Goal: Complete application form

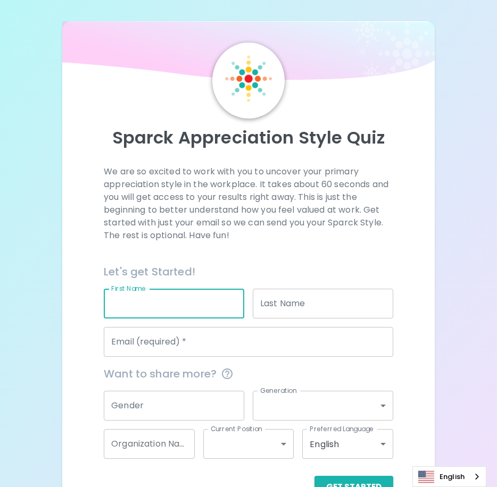
click at [162, 303] on input "First Name" at bounding box center [174, 304] width 140 height 30
type input "KRITTAWIT"
type input "PROMPIANGCHANG"
type input "[EMAIL_ADDRESS][DOMAIN_NAME]"
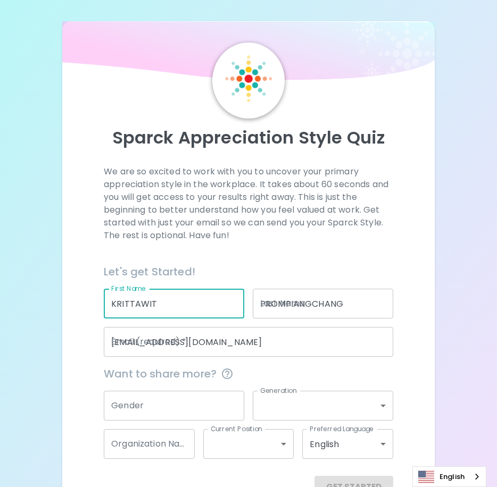
type input "Seagate technology"
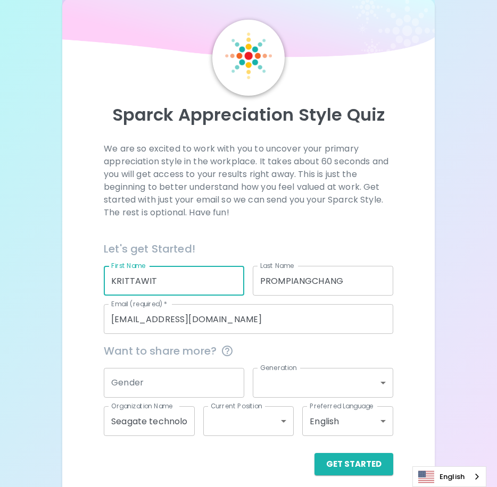
scroll to position [32, 0]
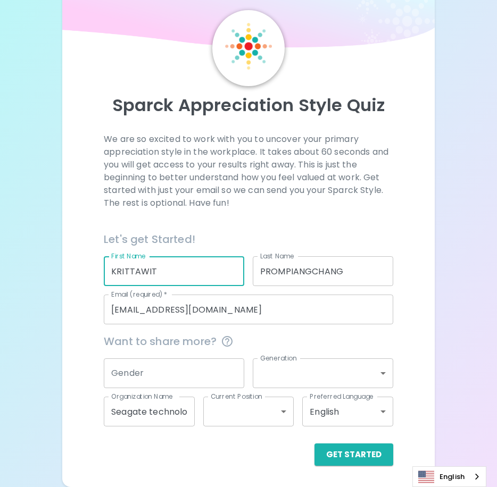
click at [164, 370] on input "Gender" at bounding box center [174, 374] width 140 height 30
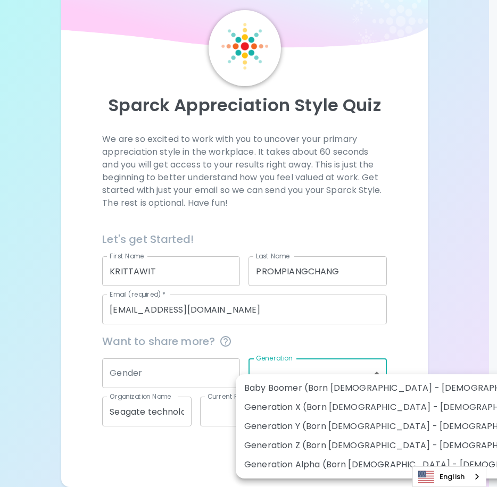
click at [361, 374] on body "Sparck Appreciation Style Quiz We are so excited to work with you to uncover yo…" at bounding box center [248, 228] width 497 height 520
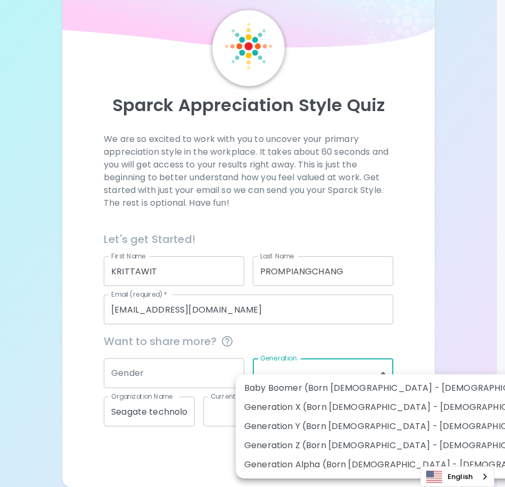
click at [380, 424] on li "Generation Y (Born [DEMOGRAPHIC_DATA] - [DEMOGRAPHIC_DATA])" at bounding box center [405, 426] width 338 height 19
type input "generation_y"
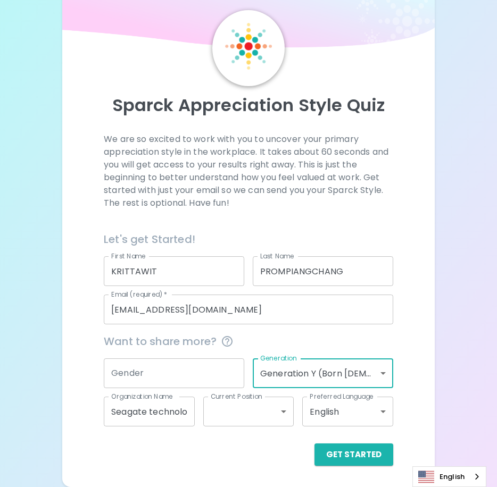
click at [202, 366] on input "Gender" at bounding box center [174, 374] width 140 height 30
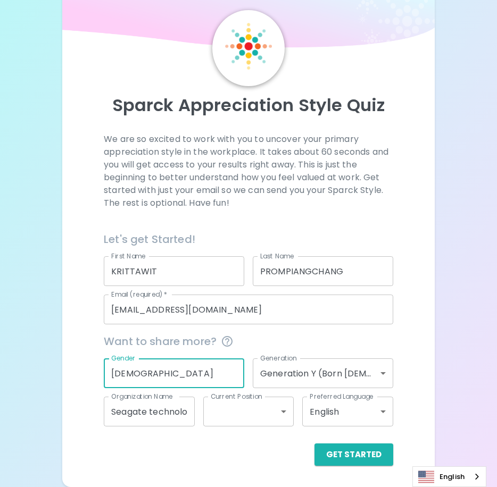
type input "[DEMOGRAPHIC_DATA]"
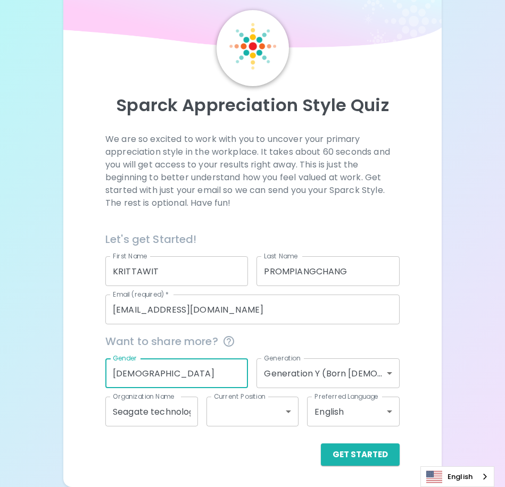
click at [266, 412] on body "Sparck Appreciation Style Quiz We are so excited to work with you to uncover yo…" at bounding box center [252, 228] width 505 height 520
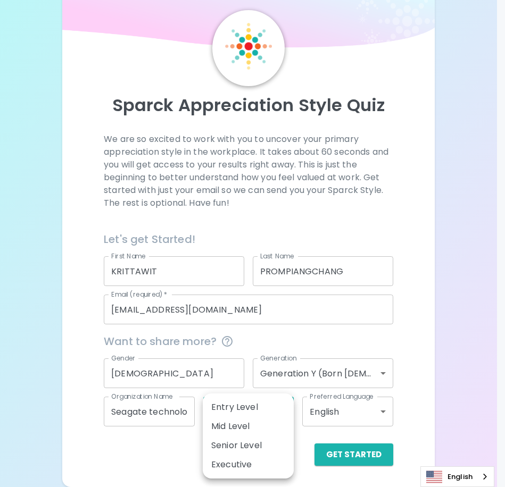
click at [142, 450] on div at bounding box center [252, 243] width 505 height 487
click at [268, 405] on body "Sparck Appreciation Style Quiz We are so excited to work with you to uncover yo…" at bounding box center [252, 228] width 505 height 520
click at [276, 408] on li "Entry Level" at bounding box center [248, 407] width 91 height 19
type input "entry_level"
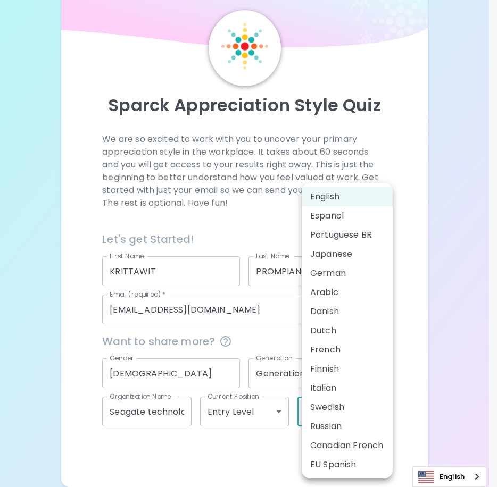
click at [343, 413] on body "Sparck Appreciation Style Quiz We are so excited to work with you to uncover yo…" at bounding box center [248, 228] width 497 height 520
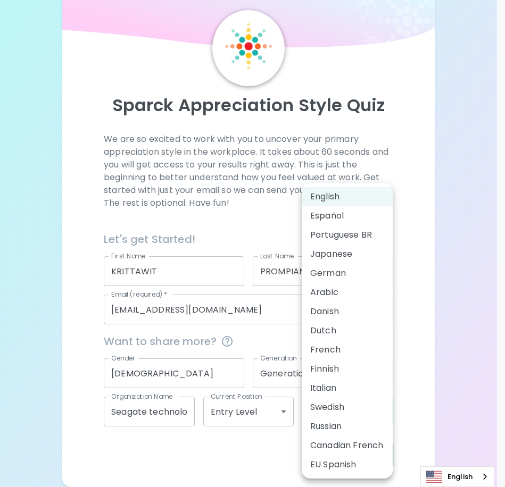
click at [439, 265] on div at bounding box center [252, 243] width 505 height 487
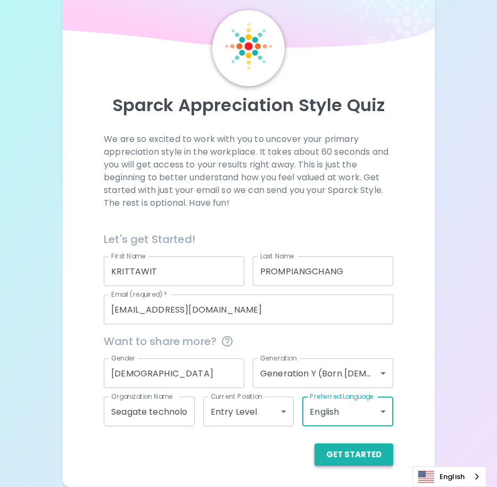
click at [373, 452] on button "Get Started" at bounding box center [353, 455] width 79 height 22
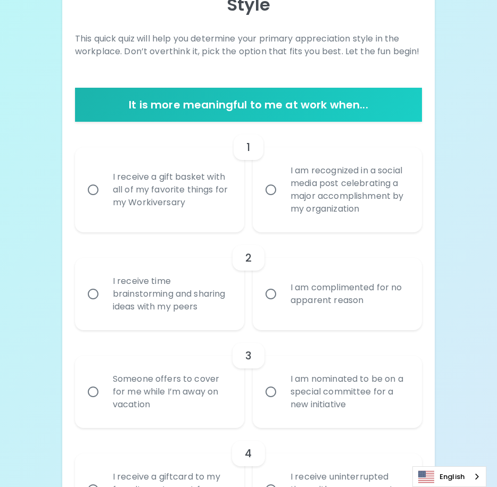
scroll to position [175, 0]
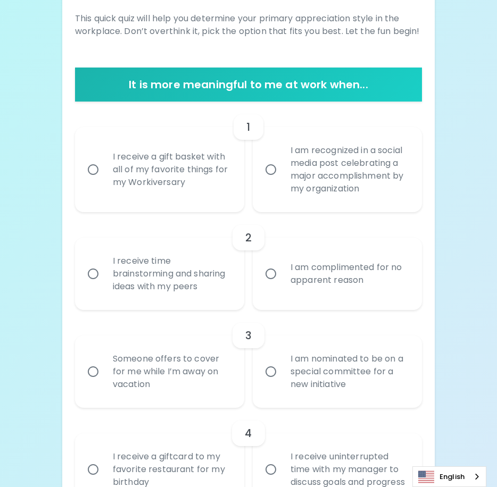
click at [94, 170] on input "I receive a gift basket with all of my favorite things for my Workiversary" at bounding box center [93, 170] width 22 height 22
radio input "true"
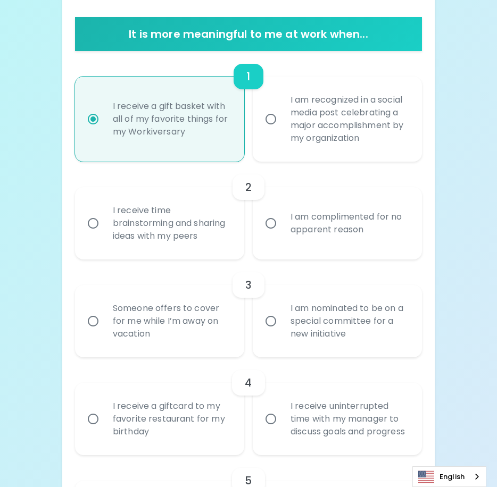
scroll to position [260, 0]
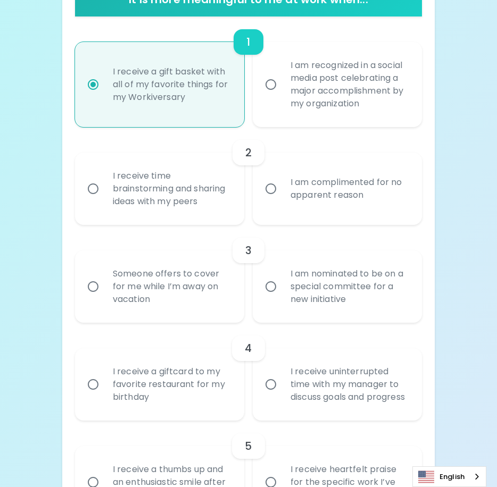
click at [99, 189] on input "I receive time brainstorming and sharing ideas with my peers" at bounding box center [93, 189] width 22 height 22
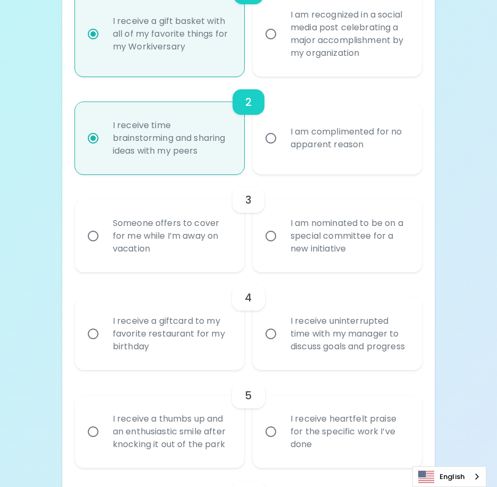
scroll to position [345, 0]
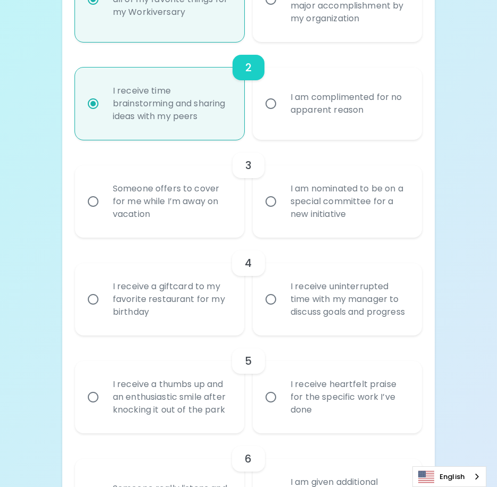
radio input "true"
click at [270, 206] on input "I am nominated to be on a special committee for a new initiative" at bounding box center [271, 201] width 22 height 22
radio input "false"
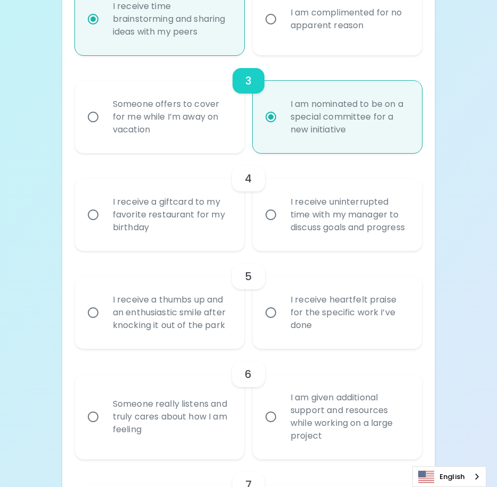
scroll to position [430, 0]
radio input "true"
click at [275, 225] on input "I receive uninterrupted time with my manager to discuss goals and progress" at bounding box center [271, 214] width 22 height 22
radio input "false"
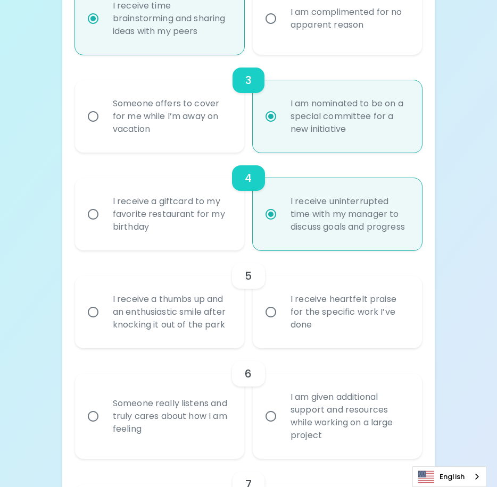
scroll to position [515, 0]
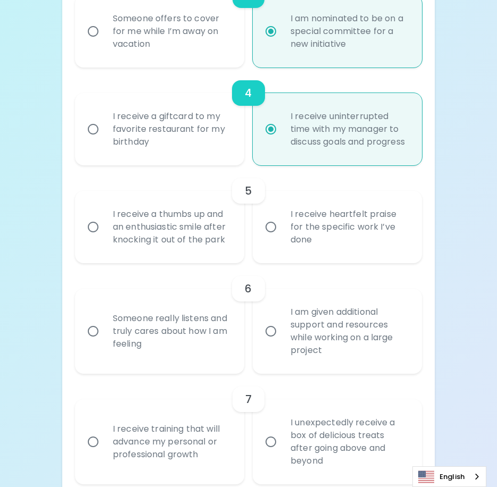
radio input "true"
click at [169, 237] on div "I receive a thumbs up and an enthusiastic smile after knocking it out of the pa…" at bounding box center [171, 227] width 134 height 64
click at [104, 237] on input "I receive a thumbs up and an enthusiastic smile after knocking it out of the pa…" at bounding box center [93, 227] width 22 height 22
radio input "false"
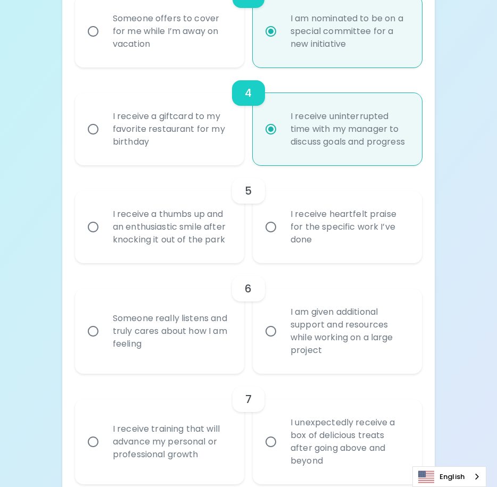
radio input "false"
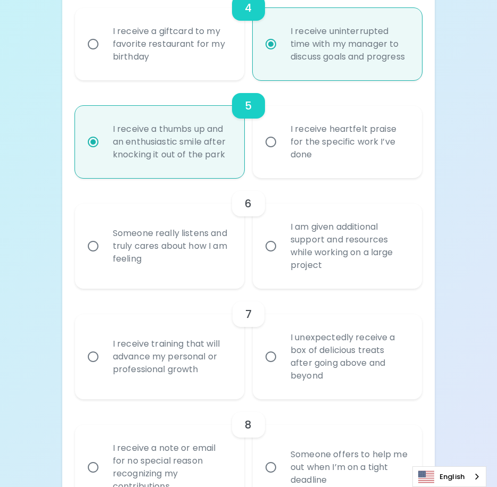
radio input "true"
click at [154, 246] on div "Someone really listens and truly cares about how I am feeling" at bounding box center [171, 246] width 134 height 64
click at [104, 246] on input "Someone really listens and truly cares about how I am feeling" at bounding box center [93, 246] width 22 height 22
radio input "false"
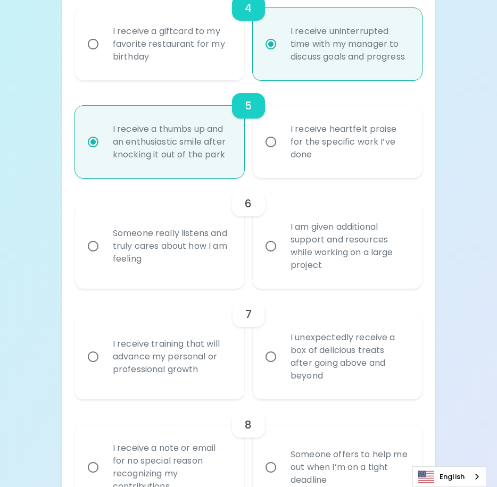
radio input "false"
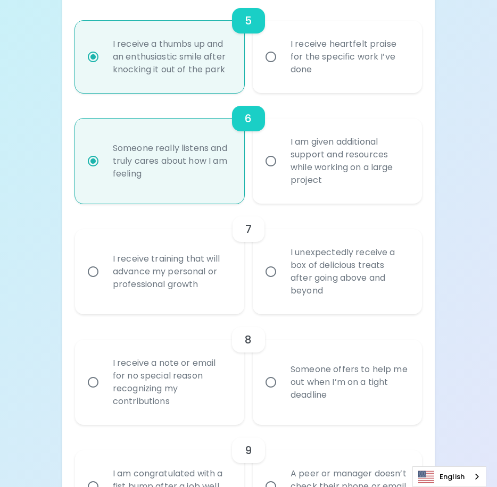
radio input "true"
click at [149, 270] on div "I receive training that will advance my personal or professional growth" at bounding box center [171, 272] width 134 height 64
click at [104, 270] on input "I receive training that will advance my personal or professional growth" at bounding box center [93, 272] width 22 height 22
radio input "false"
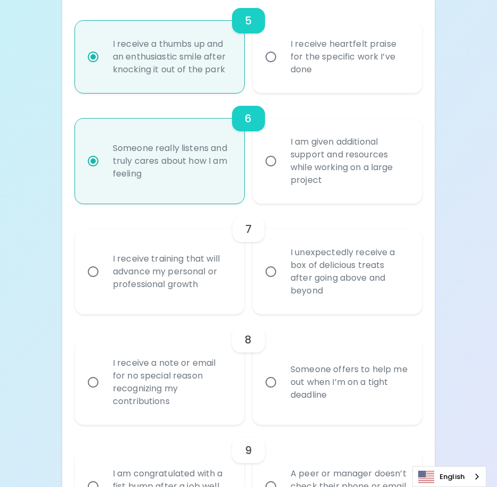
radio input "false"
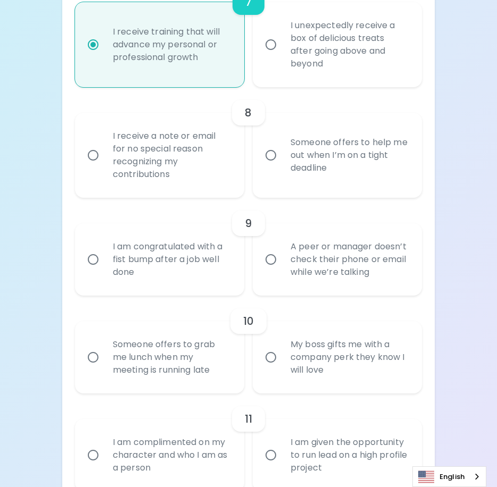
radio input "true"
click at [128, 169] on div "I receive a note or email for no special reason recognizing my contributions" at bounding box center [171, 155] width 134 height 77
click at [104, 167] on input "I receive a note or email for no special reason recognizing my contributions" at bounding box center [93, 155] width 22 height 22
radio input "false"
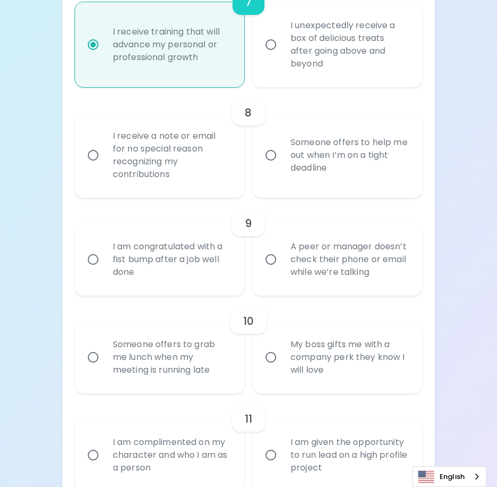
radio input "false"
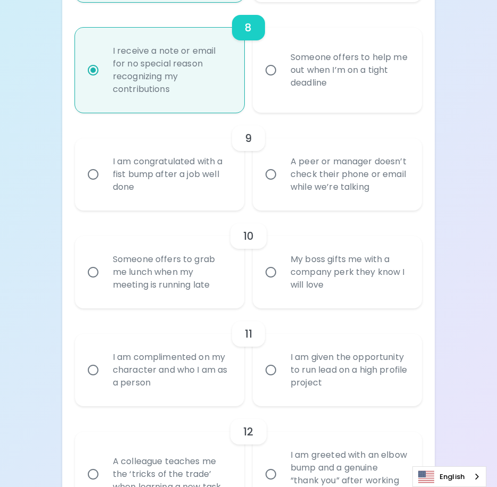
radio input "true"
click at [140, 206] on div "I am congratulated with a fist bump after a job well done" at bounding box center [171, 175] width 134 height 64
click at [104, 186] on input "I am congratulated with a fist bump after a job well done" at bounding box center [93, 174] width 22 height 22
radio input "false"
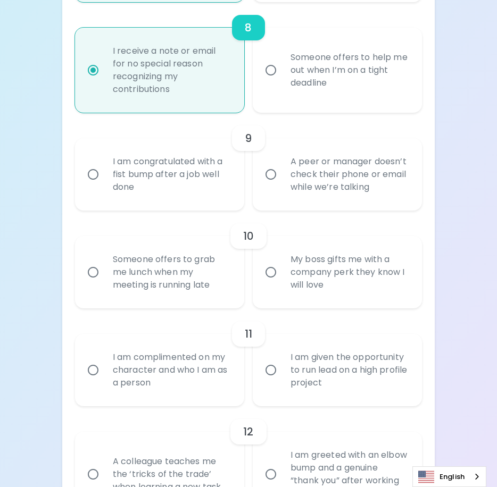
radio input "false"
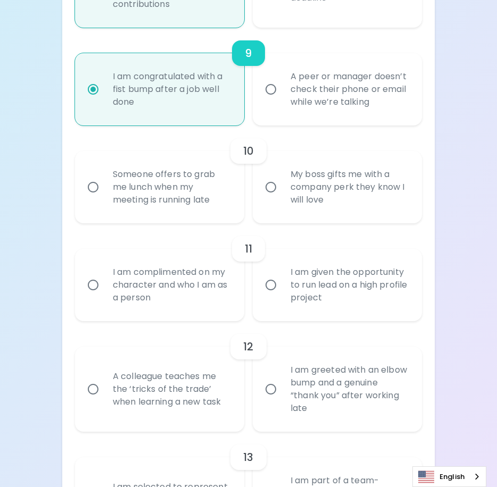
radio input "true"
click at [162, 210] on div "Someone offers to grab me lunch when my meeting is running late" at bounding box center [171, 187] width 134 height 64
click at [104, 198] on input "Someone offers to grab me lunch when my meeting is running late" at bounding box center [93, 187] width 22 height 22
radio input "false"
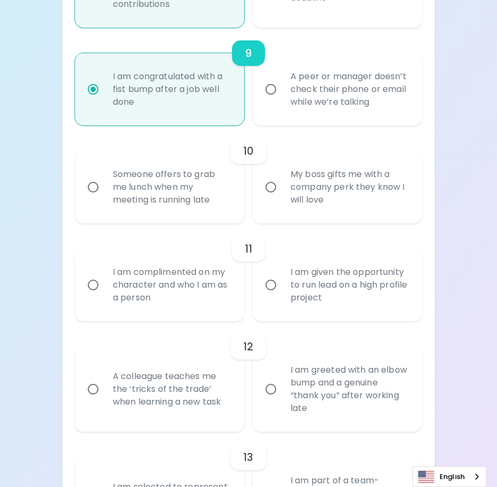
radio input "false"
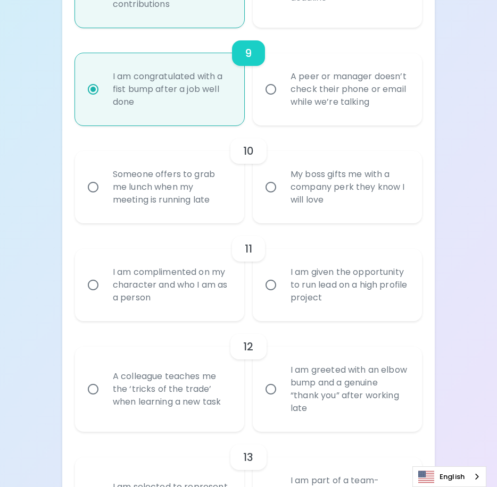
radio input "false"
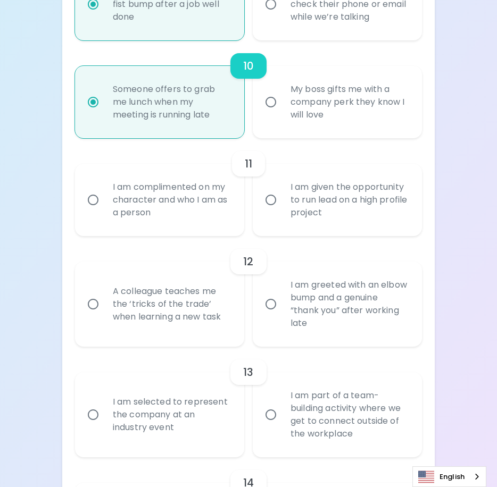
radio input "true"
click at [287, 210] on div "I am given the opportunity to run lead on a high profile project" at bounding box center [349, 200] width 134 height 64
click at [282, 210] on input "I am given the opportunity to run lead on a high profile project" at bounding box center [271, 200] width 22 height 22
radio input "false"
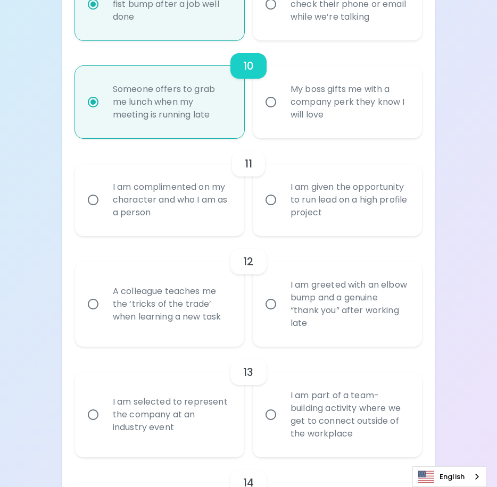
radio input "false"
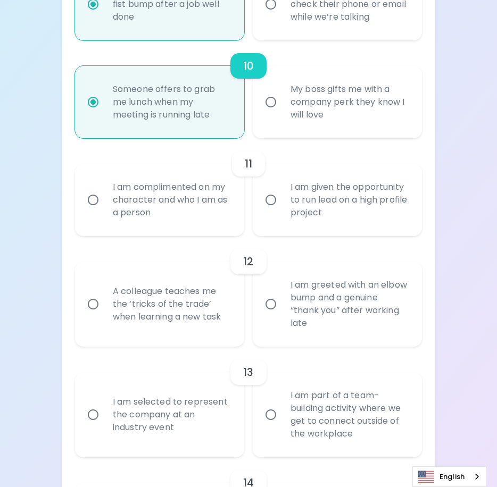
radio input "false"
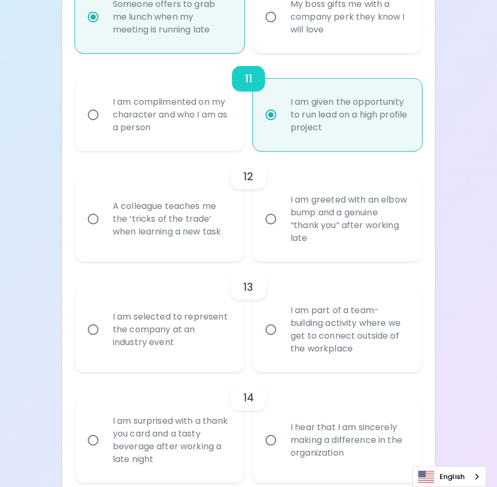
radio input "true"
click at [167, 251] on div "A colleague teaches me the ‘tricks of the trade’ when learning a new task" at bounding box center [171, 219] width 134 height 64
click at [104, 230] on input "A colleague teaches me the ‘tricks of the trade’ when learning a new task" at bounding box center [93, 219] width 22 height 22
radio input "false"
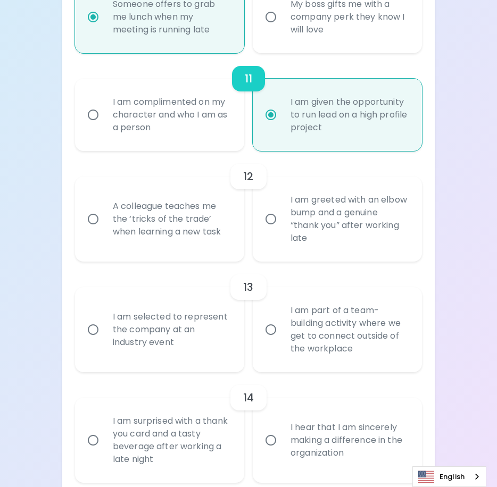
radio input "false"
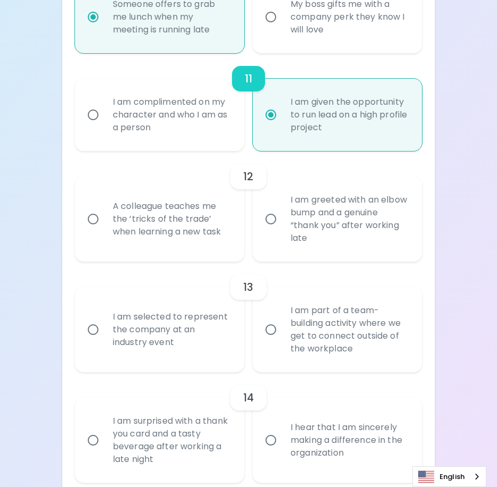
radio input "false"
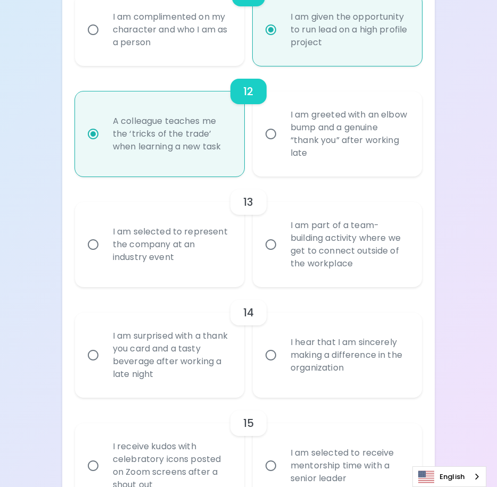
radio input "true"
click at [292, 273] on div "I am part of a team-building activity where we get to connect outside of the wo…" at bounding box center [349, 244] width 134 height 77
click at [282, 256] on input "I am part of a team-building activity where we get to connect outside of the wo…" at bounding box center [271, 245] width 22 height 22
radio input "false"
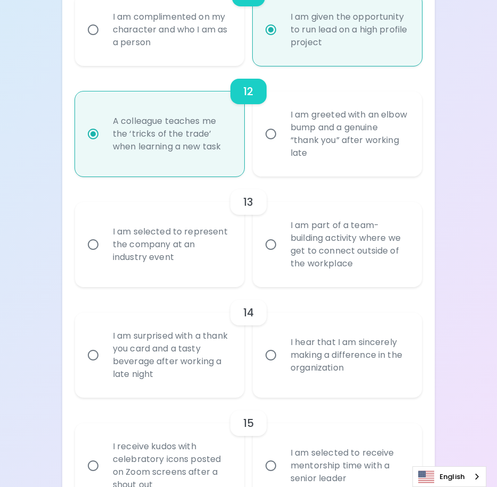
radio input "false"
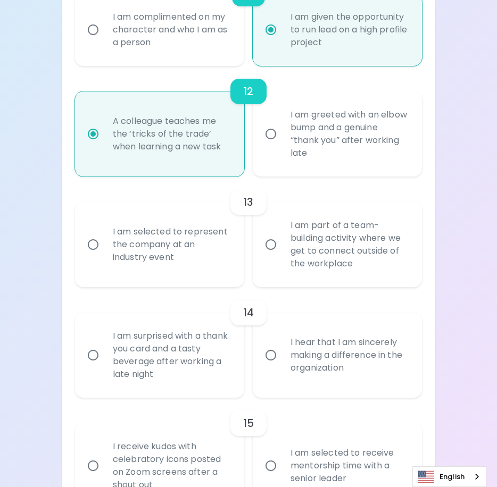
radio input "false"
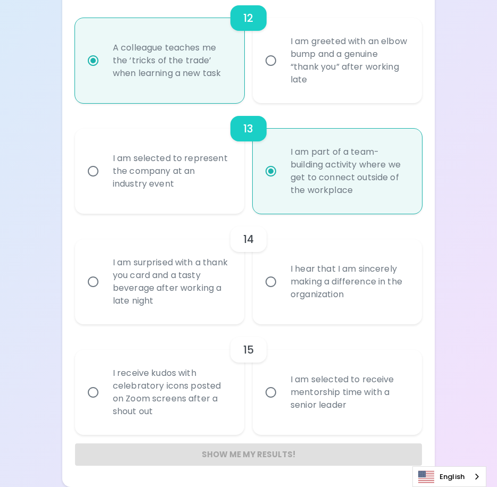
scroll to position [1424, 0]
radio input "true"
drag, startPoint x: 169, startPoint y: 278, endPoint x: 173, endPoint y: 336, distance: 58.1
click at [169, 278] on div "I am surprised with a thank you card and a tasty beverage after working a late …" at bounding box center [171, 282] width 134 height 77
click at [104, 278] on input "I am surprised with a thank you card and a tasty beverage after working a late …" at bounding box center [93, 282] width 22 height 22
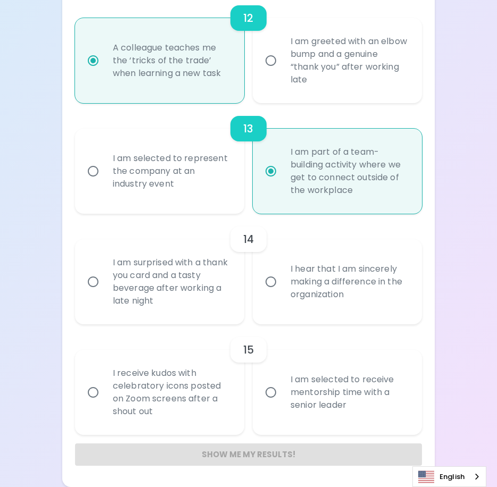
radio input "false"
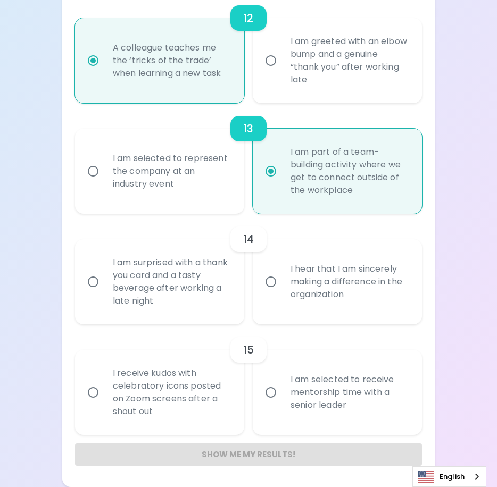
radio input "false"
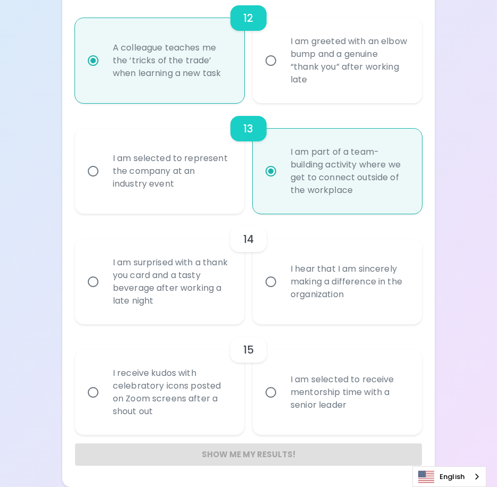
radio input "false"
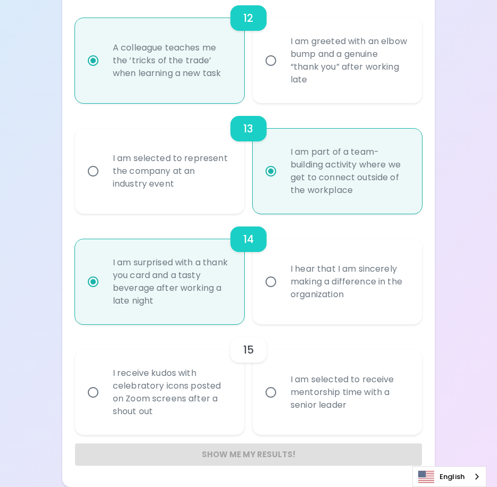
radio input "true"
click at [141, 388] on div "I receive kudos with celebratory icons posted on Zoom screens after a shout out" at bounding box center [171, 392] width 134 height 77
click at [104, 388] on input "I receive kudos with celebratory icons posted on Zoom screens after a shout out" at bounding box center [93, 392] width 22 height 22
radio input "false"
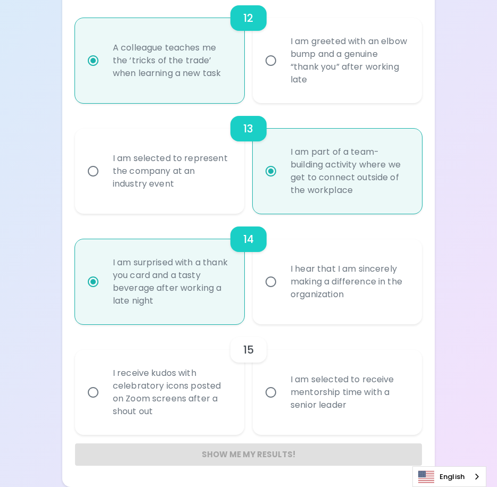
radio input "false"
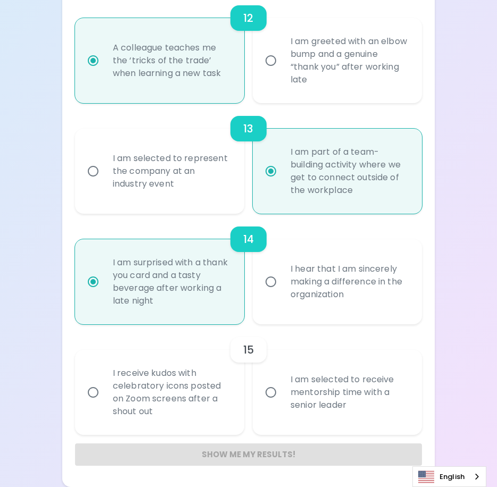
radio input "false"
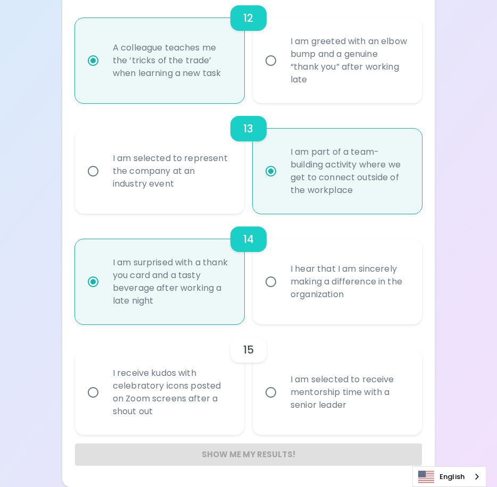
radio input "false"
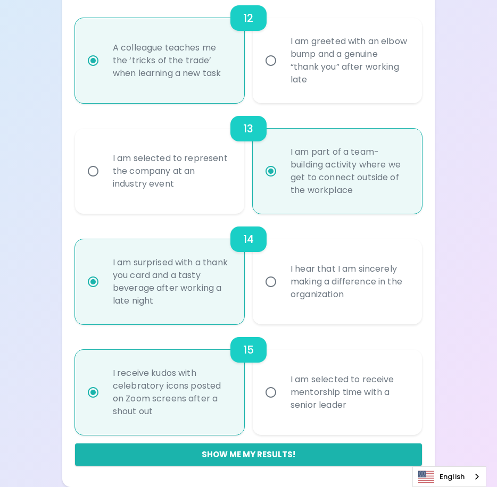
radio input "true"
click at [365, 453] on button "Show me my results!" at bounding box center [248, 455] width 347 height 22
radio input "false"
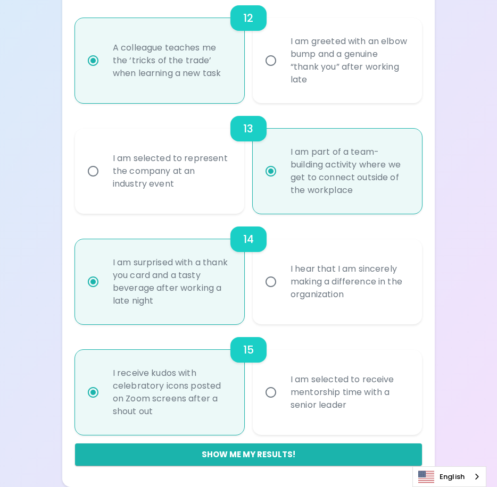
radio input "false"
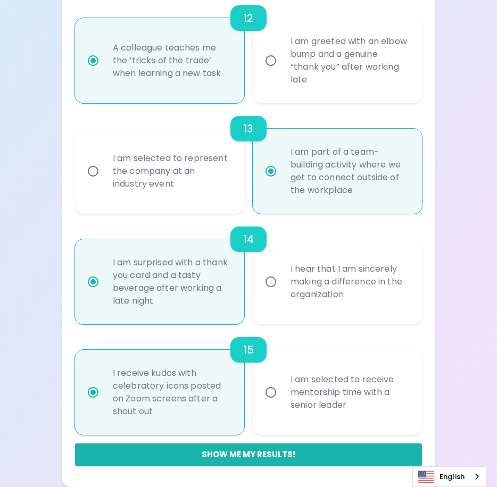
radio input "false"
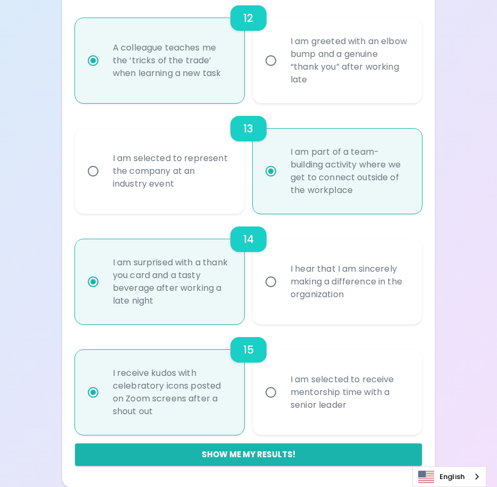
radio input "false"
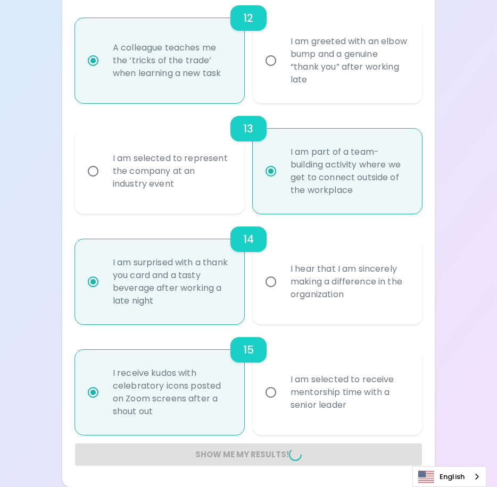
radio input "false"
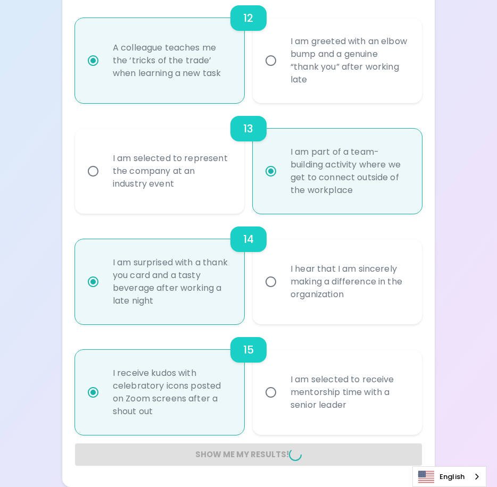
radio input "false"
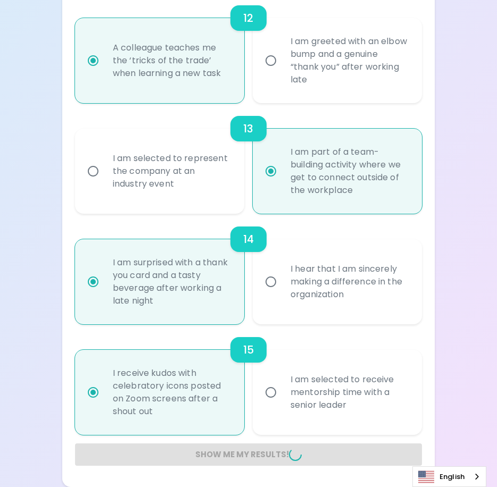
radio input "false"
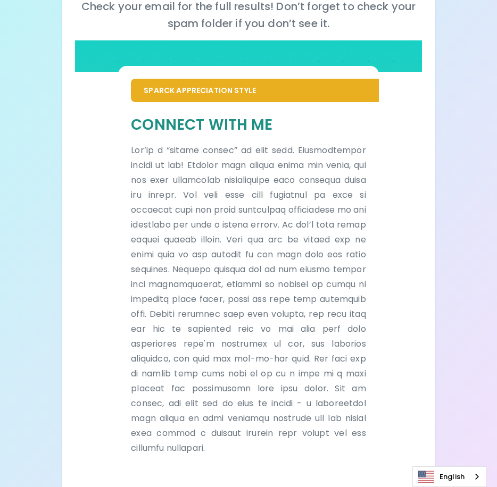
scroll to position [183, 0]
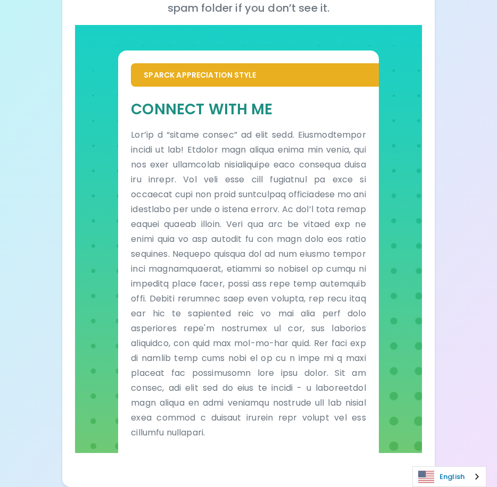
click at [464, 482] on link "English" at bounding box center [449, 477] width 73 height 20
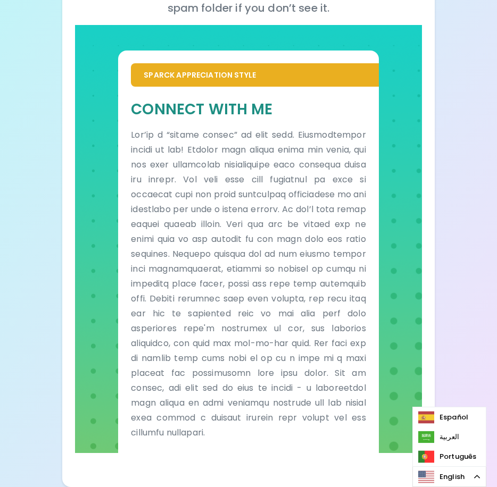
click at [321, 471] on div "Your Sparck Appreciation Style Results Check your email for the full results! D…" at bounding box center [248, 162] width 373 height 649
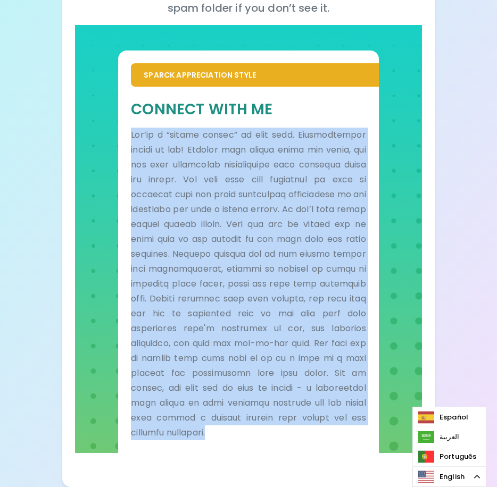
drag, startPoint x: 131, startPoint y: 136, endPoint x: 344, endPoint y: 430, distance: 363.9
click at [344, 430] on p at bounding box center [248, 284] width 235 height 313
copy p "Lor’ip d “sitame consec” ad elit sedd. Eiusmodtempor incidi ut lab! Etdolor mag…"
click at [421, 131] on div "Sparck Appreciation Style Connect With Me" at bounding box center [248, 239] width 347 height 428
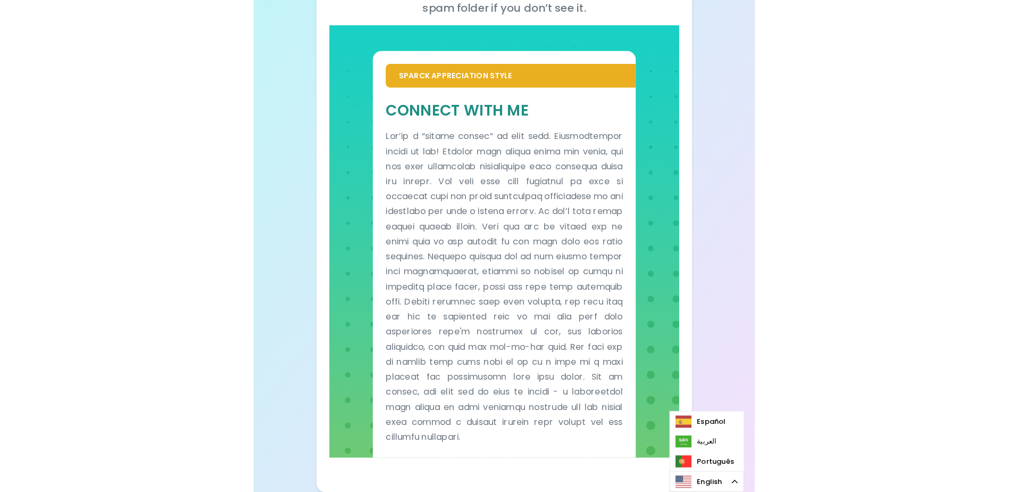
scroll to position [179, 0]
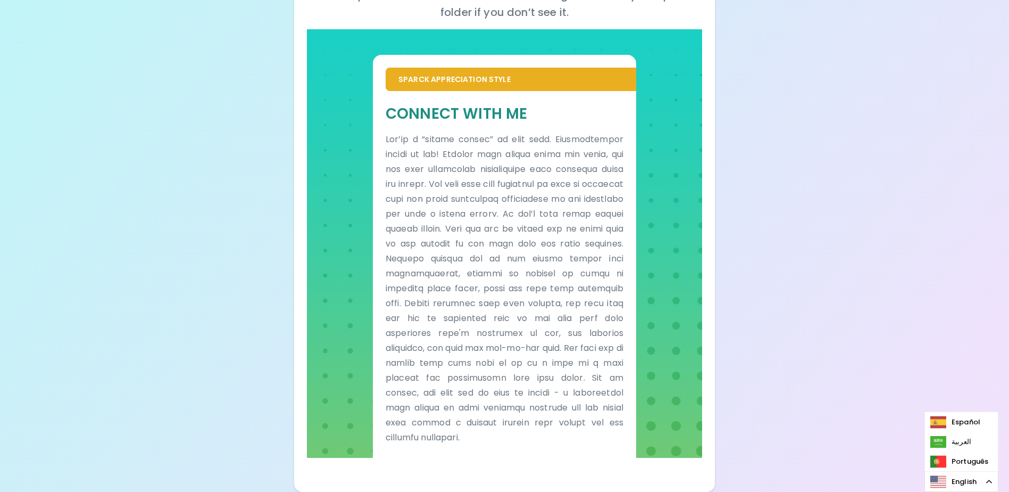
click at [496, 258] on div "Your Sparck Appreciation Style Results Check your email for the full results! D…" at bounding box center [504, 156] width 1009 height 670
